Goal: Information Seeking & Learning: Learn about a topic

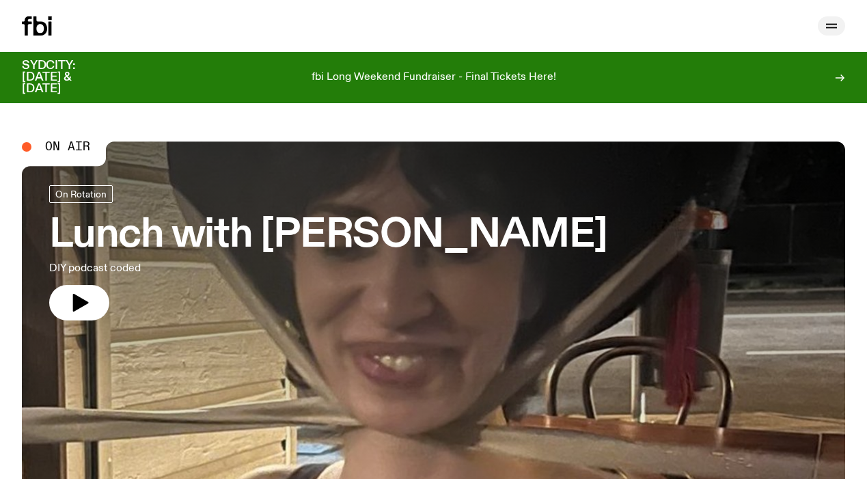
click at [834, 31] on icon "button" at bounding box center [831, 26] width 16 height 16
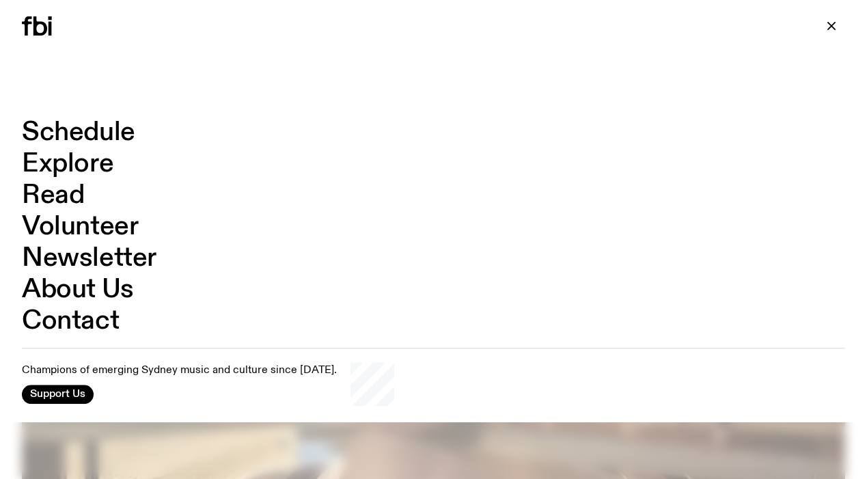
click at [104, 120] on link "Schedule" at bounding box center [78, 133] width 113 height 26
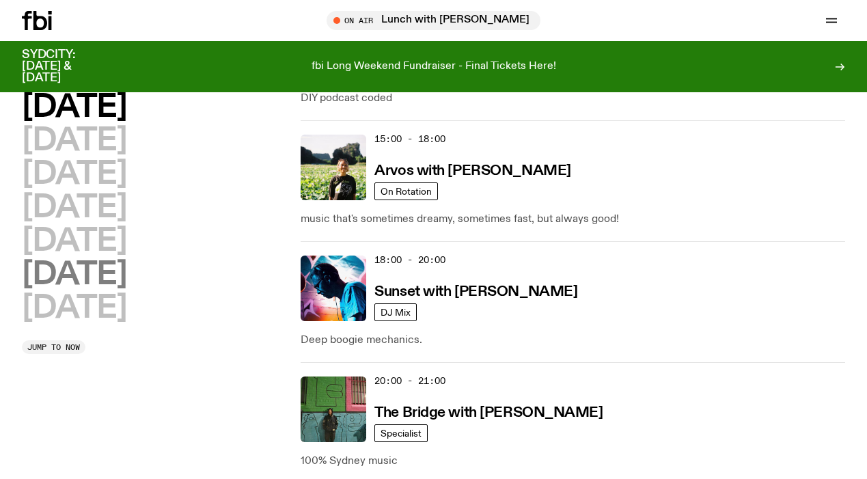
click at [120, 279] on h2 "Saturday" at bounding box center [74, 275] width 105 height 31
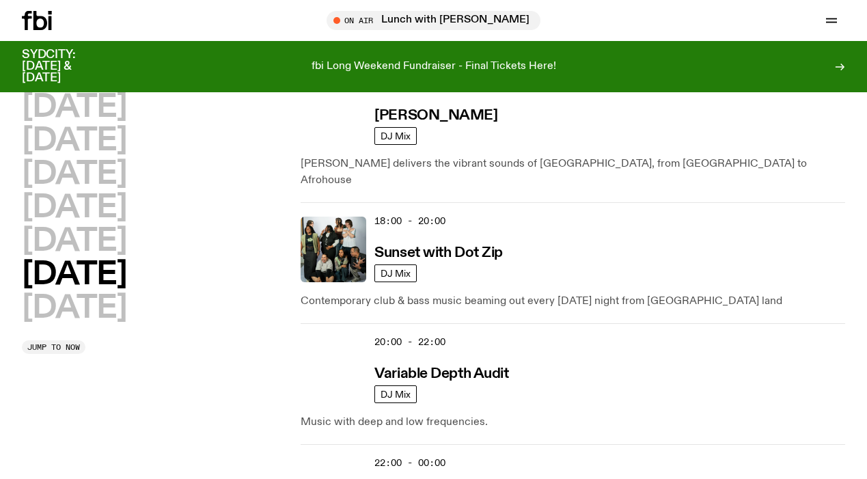
scroll to position [1098, 0]
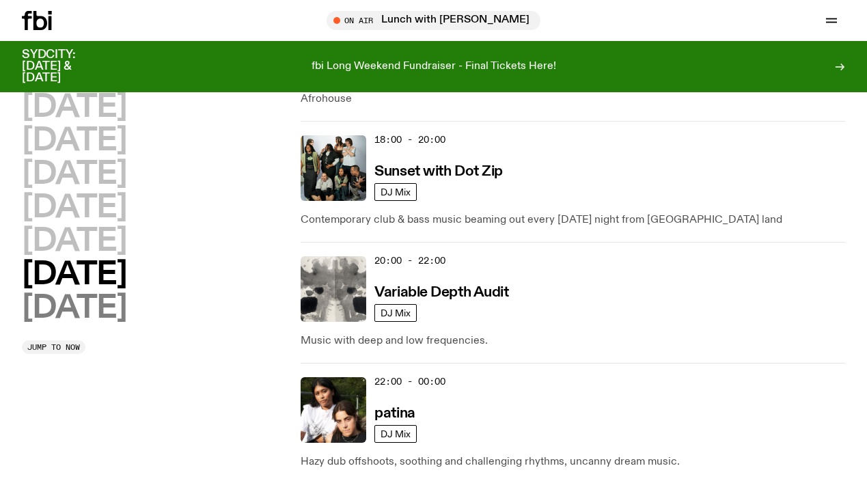
click at [105, 312] on h2 "Sunday" at bounding box center [74, 308] width 105 height 31
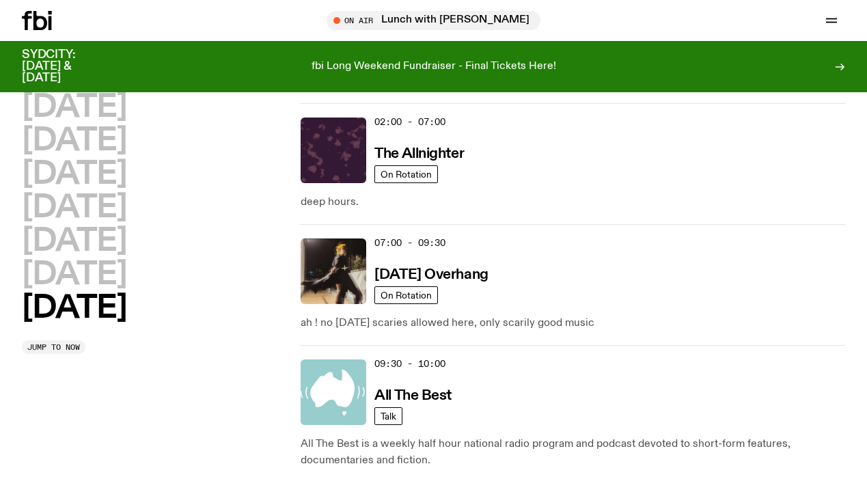
scroll to position [250, 0]
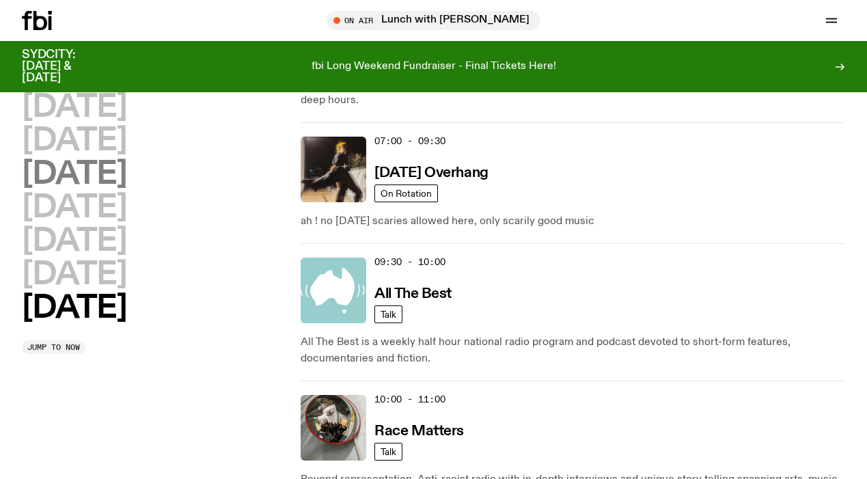
click at [120, 159] on h2 "Wednesday" at bounding box center [74, 174] width 105 height 31
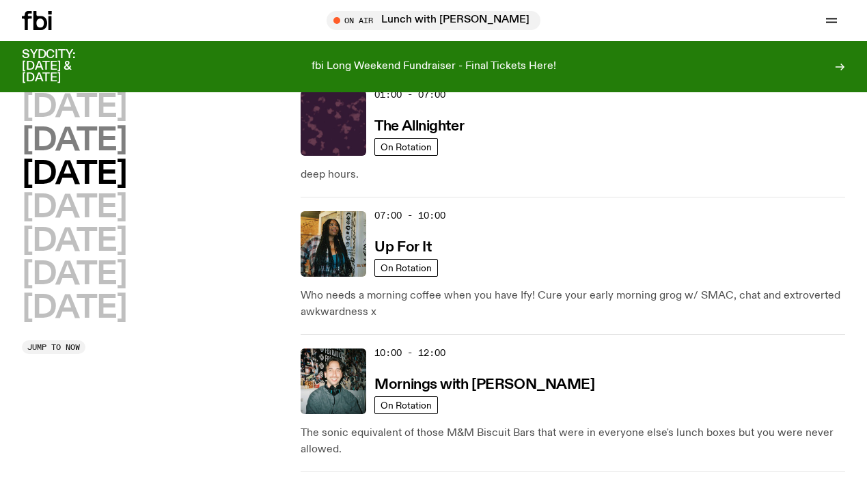
scroll to position [38, 0]
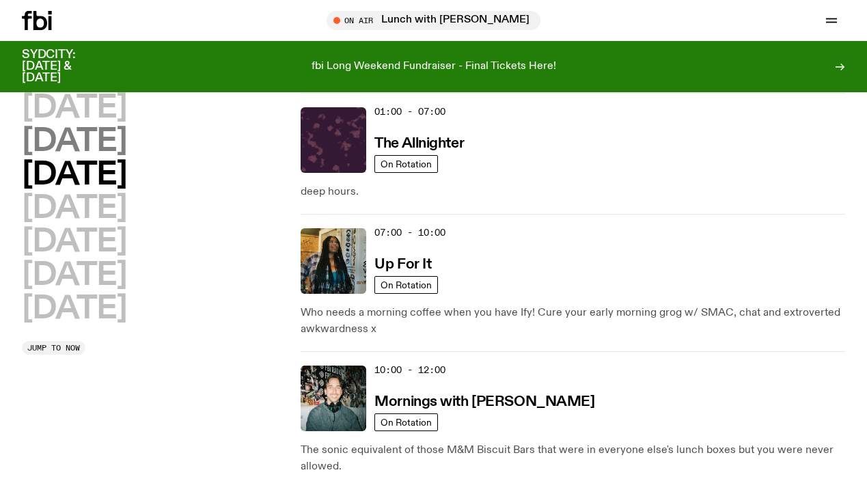
click at [118, 137] on h2 "Tuesday" at bounding box center [74, 141] width 105 height 31
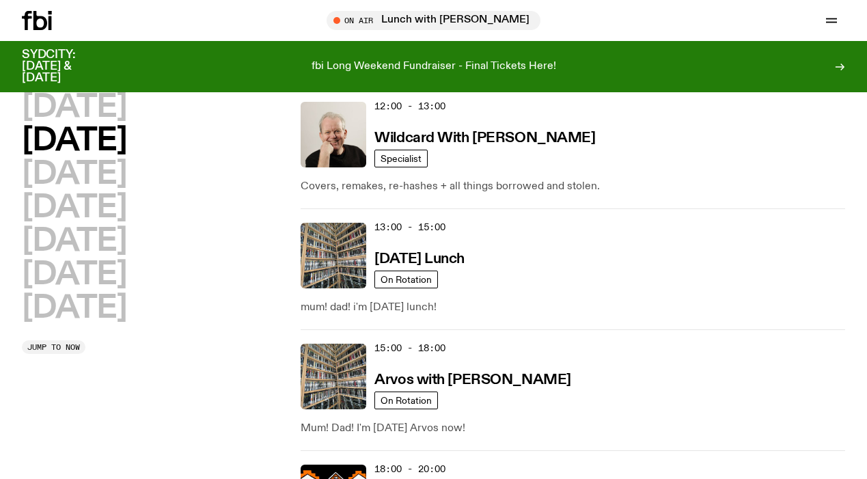
scroll to position [423, 0]
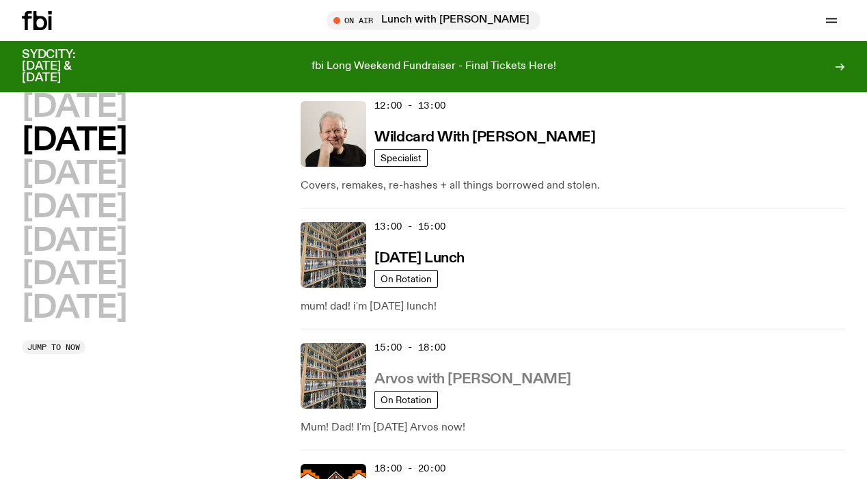
click at [489, 376] on h3 "Arvos with Sabine Lee Cook" at bounding box center [472, 379] width 196 height 14
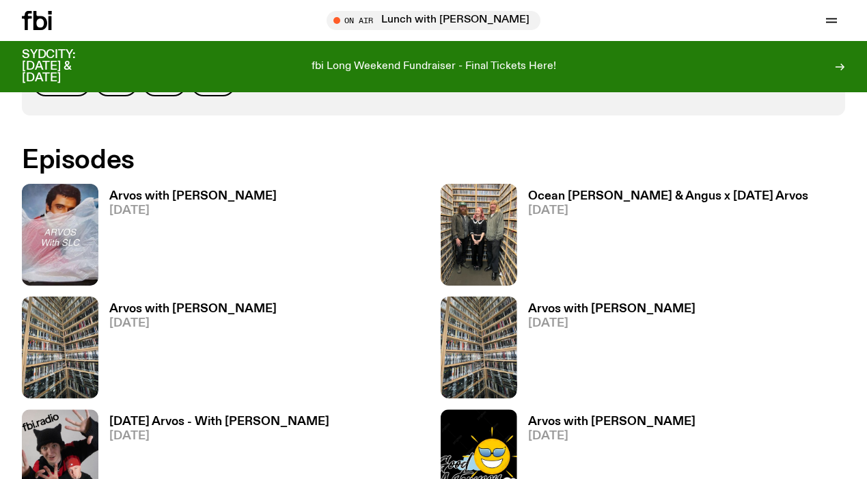
scroll to position [714, 0]
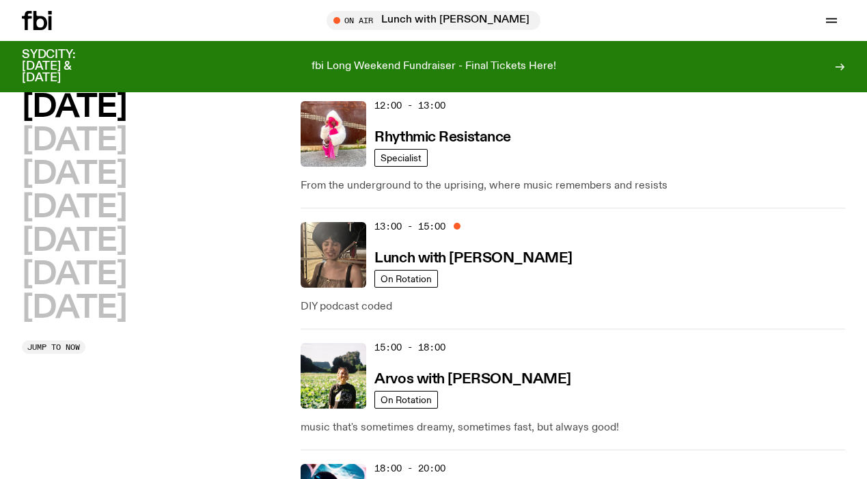
scroll to position [429, 0]
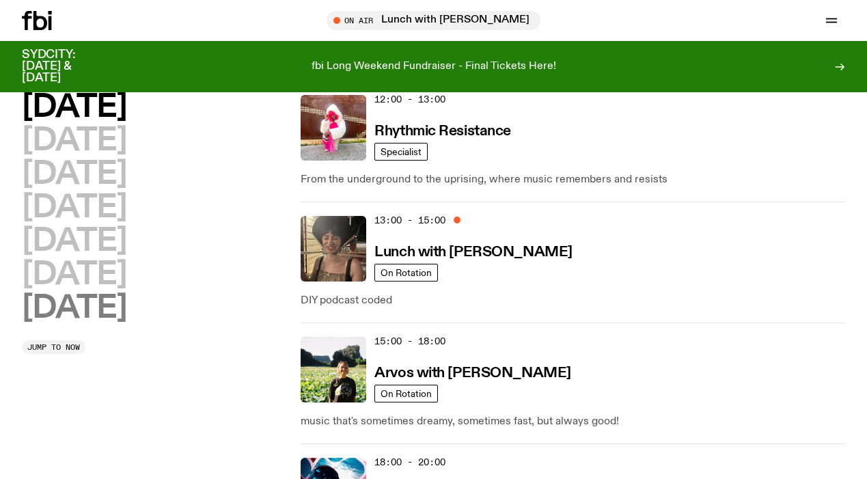
click at [83, 324] on h2 "Sunday" at bounding box center [74, 308] width 105 height 31
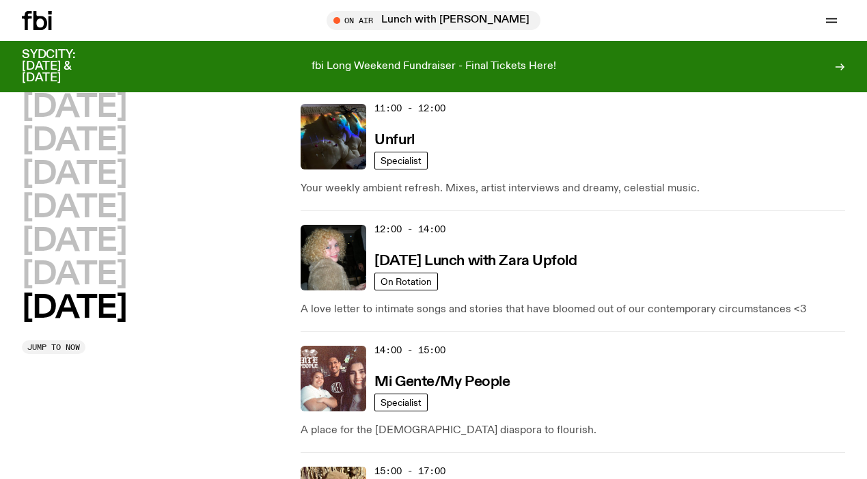
scroll to position [685, 0]
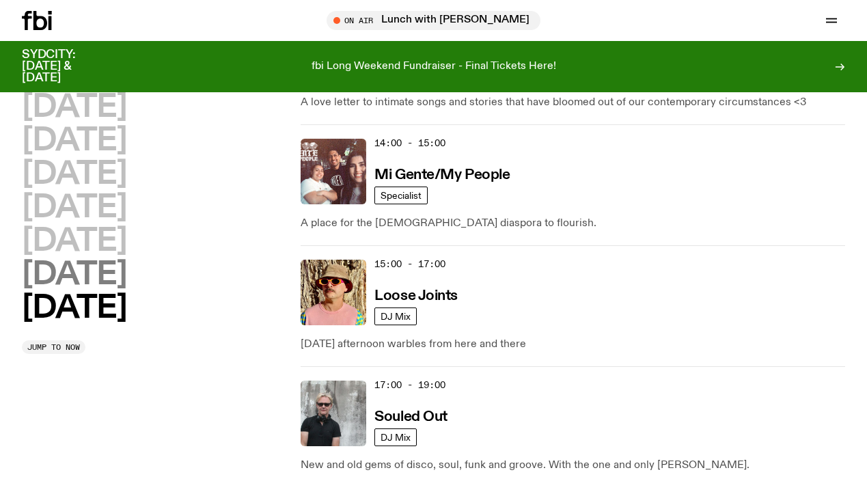
click at [91, 284] on h2 "Saturday" at bounding box center [74, 275] width 105 height 31
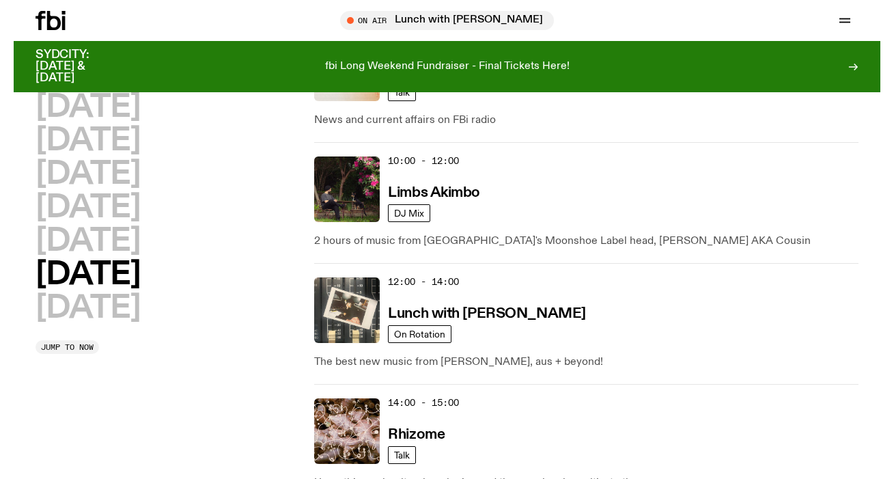
scroll to position [457, 0]
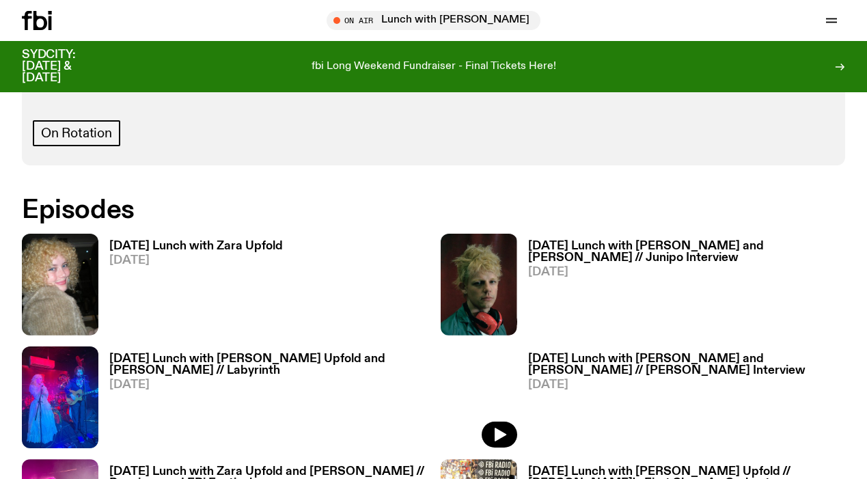
scroll to position [469, 0]
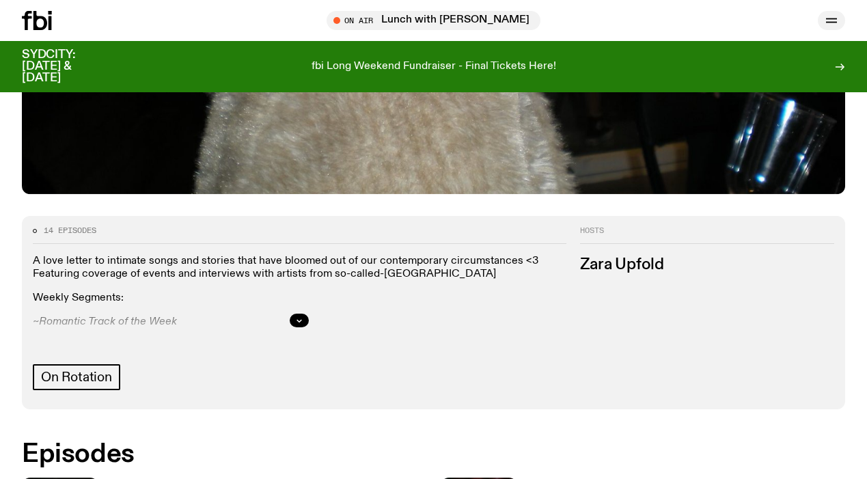
click at [838, 23] on icon "button" at bounding box center [831, 20] width 16 height 16
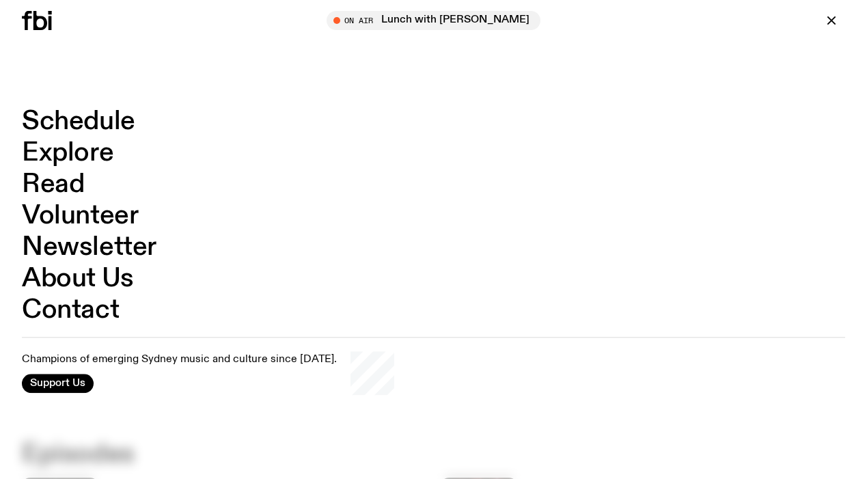
click at [46, 17] on icon at bounding box center [37, 20] width 30 height 19
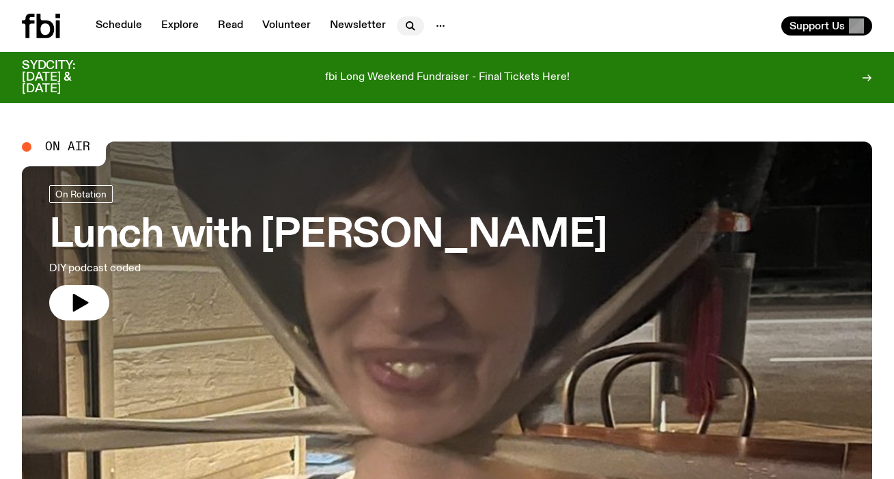
click at [412, 31] on icon "button" at bounding box center [410, 26] width 16 height 16
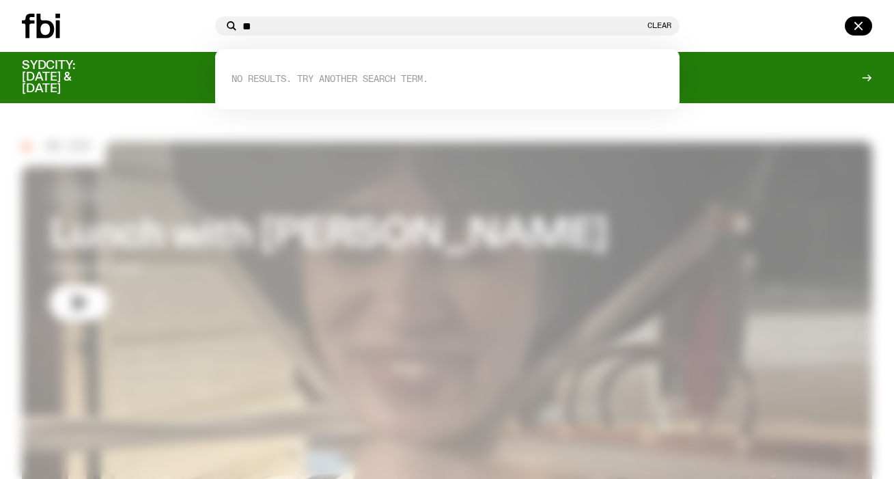
type input "*"
type input "*****"
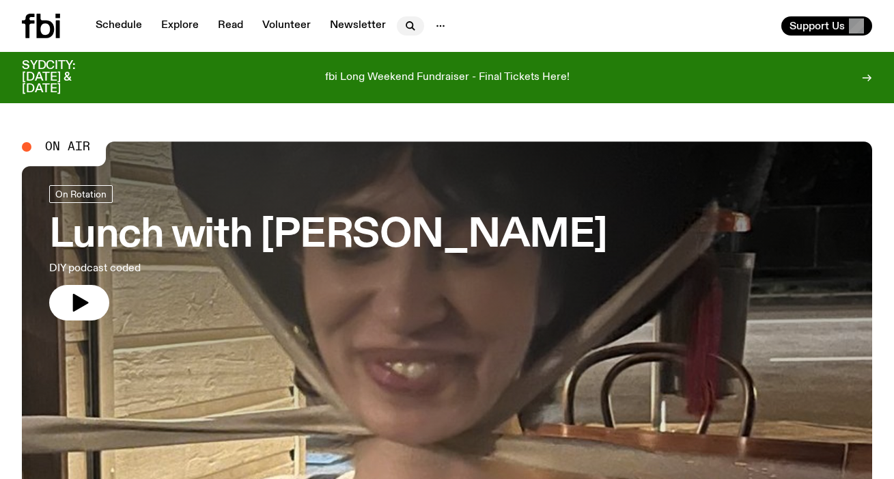
click at [411, 23] on icon "button" at bounding box center [410, 26] width 16 height 16
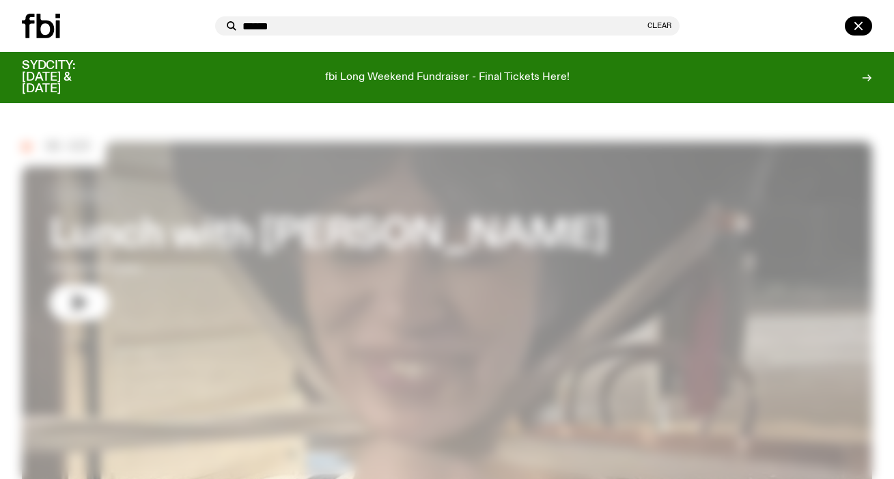
type input "******"
